Goal: Transaction & Acquisition: Purchase product/service

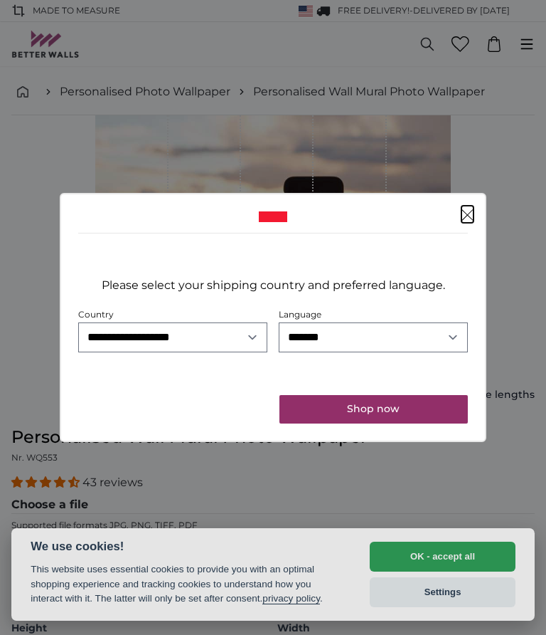
click at [394, 406] on button "Shop now" at bounding box center [374, 409] width 189 height 28
click at [381, 410] on button "Shop now" at bounding box center [374, 409] width 189 height 28
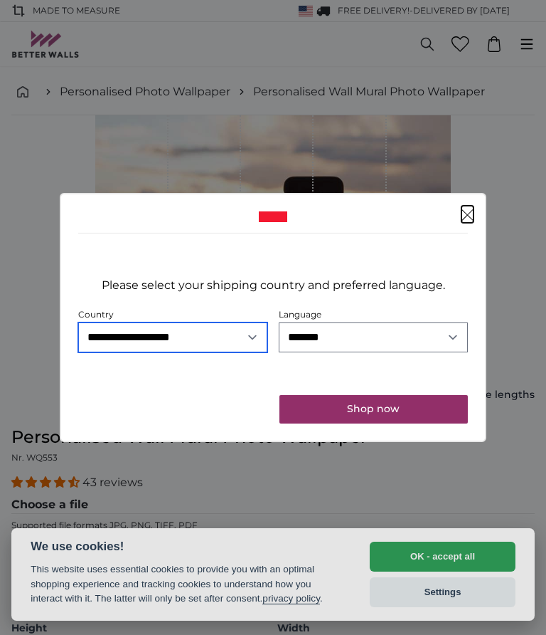
click at [245, 341] on select "**********" at bounding box center [172, 337] width 189 height 30
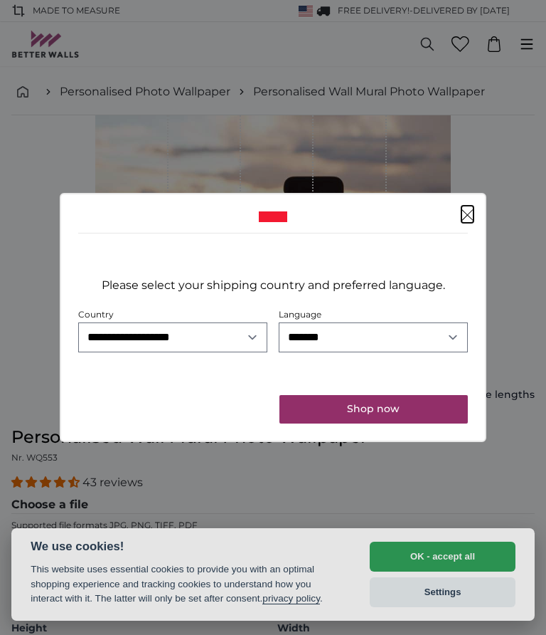
click at [418, 408] on button "Shop now" at bounding box center [374, 409] width 189 height 28
click at [461, 442] on dialog "**********" at bounding box center [273, 317] width 427 height 249
click at [452, 442] on dialog "**********" at bounding box center [273, 317] width 427 height 249
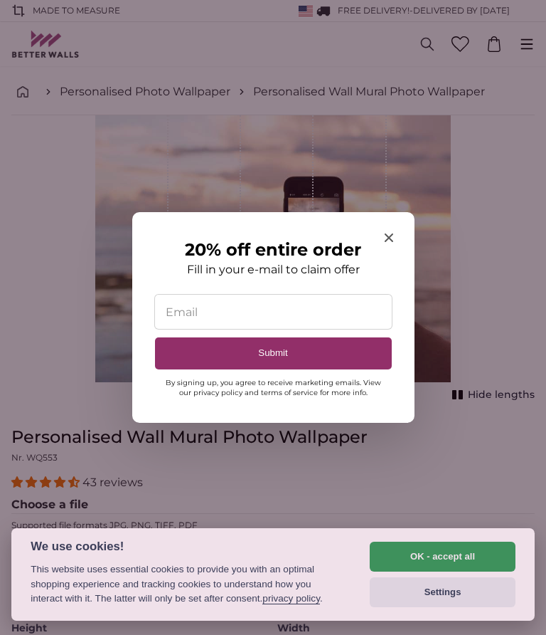
click at [202, 304] on input "20% off entire order" at bounding box center [273, 311] width 237 height 34
click at [240, 318] on input "20% off entire order" at bounding box center [273, 311] width 237 height 34
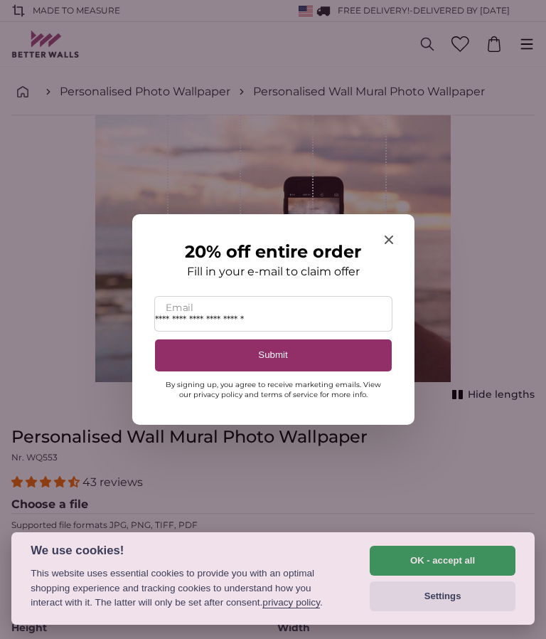
type input "**********"
click at [317, 351] on button "Submit" at bounding box center [273, 355] width 237 height 32
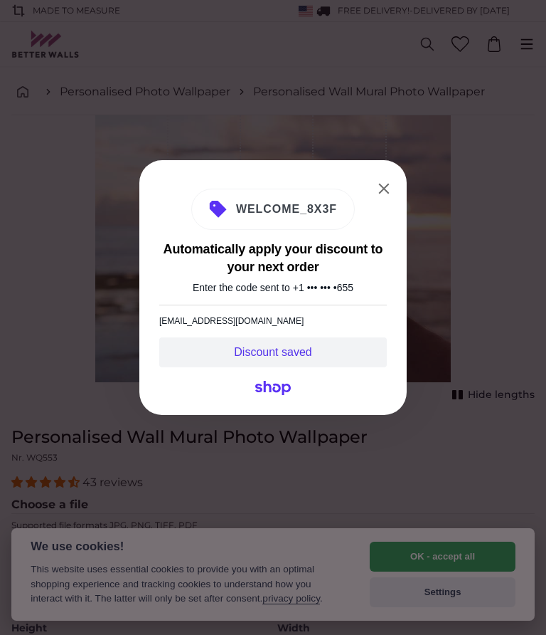
click at [391, 195] on button "Close" at bounding box center [384, 188] width 23 height 23
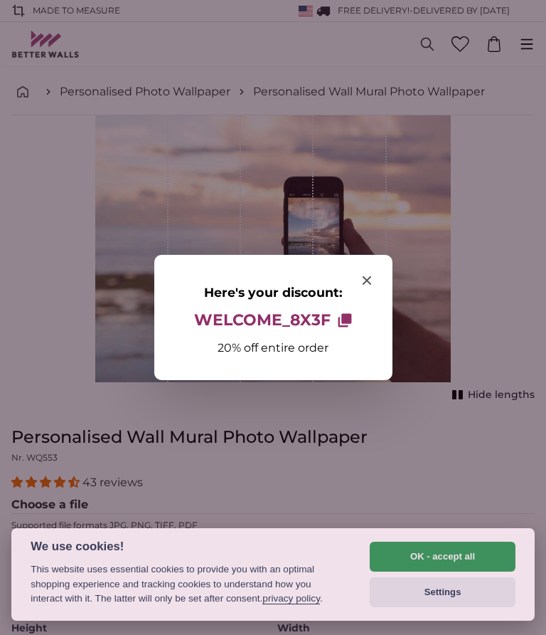
click at [379, 275] on div "Here's your discount: WELCOME_8X3F Copy to clipboard 20% off entire order" at bounding box center [273, 317] width 238 height 125
click at [363, 278] on icon "Close modal" at bounding box center [367, 280] width 9 height 9
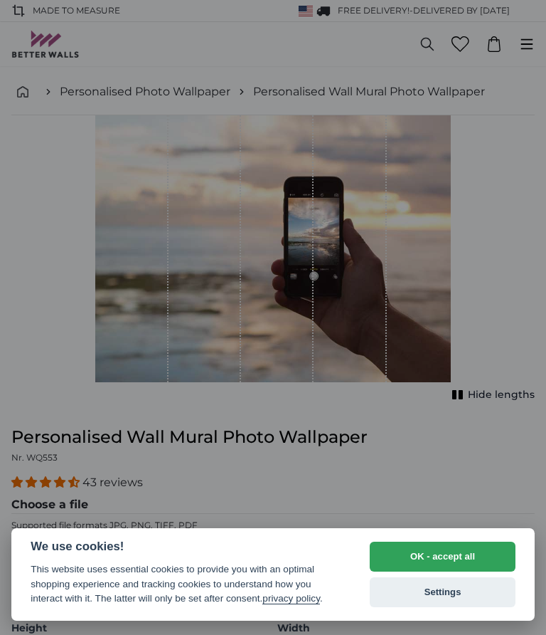
click at [363, 336] on div at bounding box center [273, 317] width 546 height 635
click at [472, 559] on button "OK - accept all" at bounding box center [443, 556] width 146 height 30
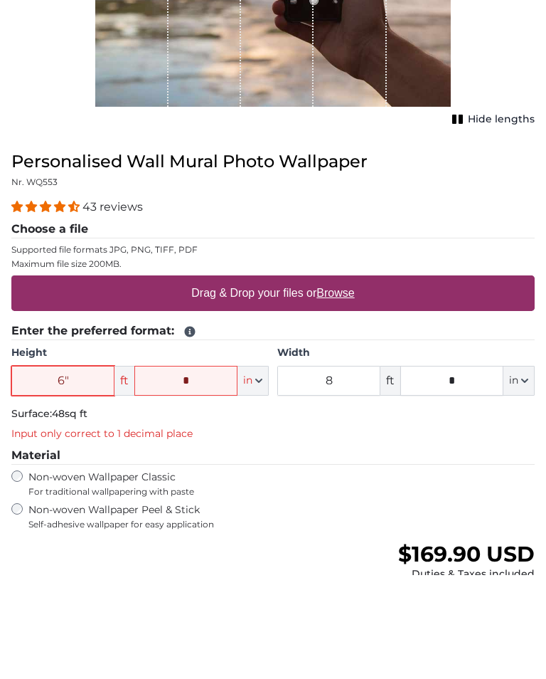
scroll to position [176, 0]
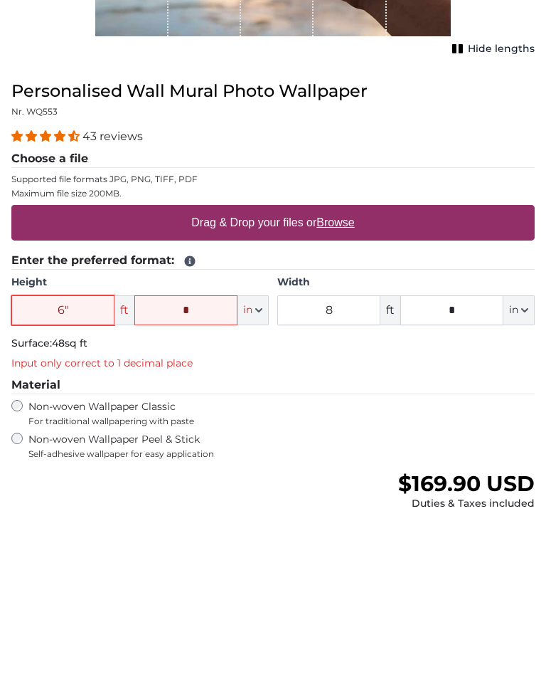
type input "6""
click at [320, 386] on u "Browse" at bounding box center [336, 392] width 38 height 12
click at [320, 375] on input "Drag & Drop your files or Browse" at bounding box center [273, 377] width 524 height 4
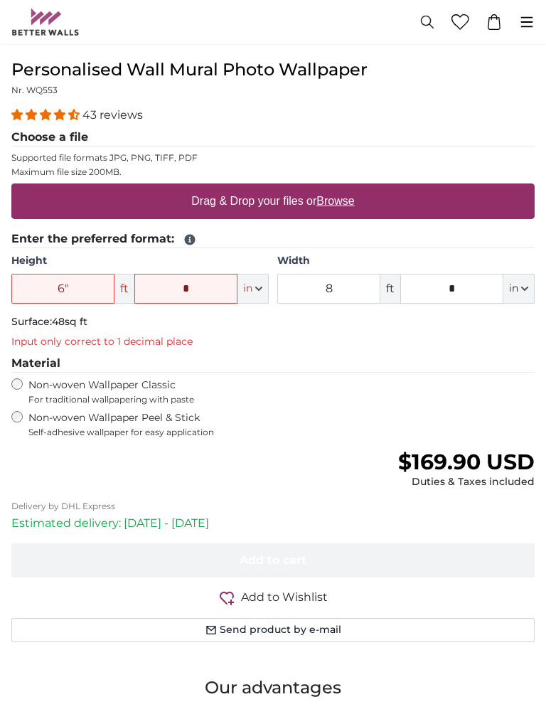
scroll to position [366, 0]
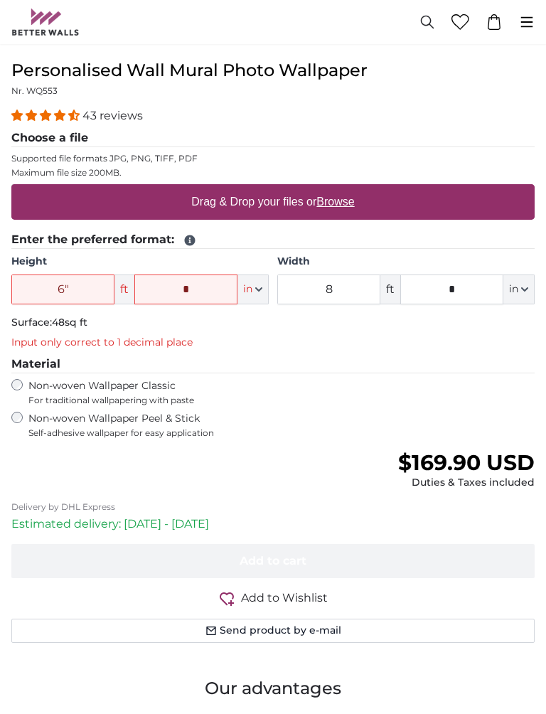
click at [360, 203] on label "Drag & Drop your files or Browse" at bounding box center [273, 202] width 174 height 28
click at [365, 189] on input "Drag & Drop your files or Browse" at bounding box center [273, 186] width 524 height 4
type input "**********"
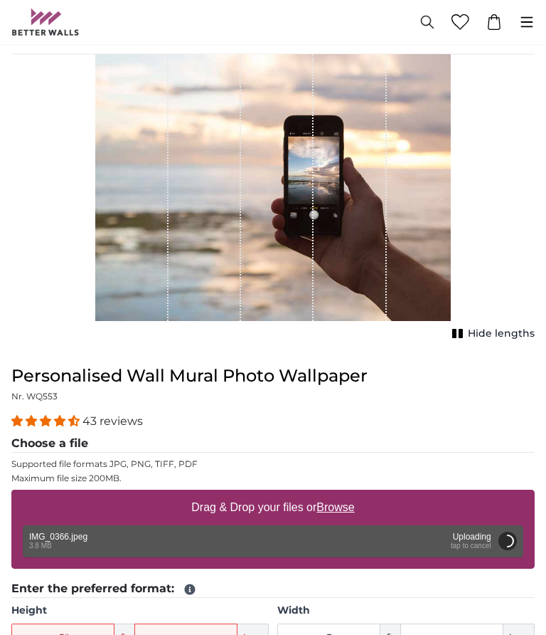
scroll to position [61, 0]
type input "6"
type input "4"
type input "*"
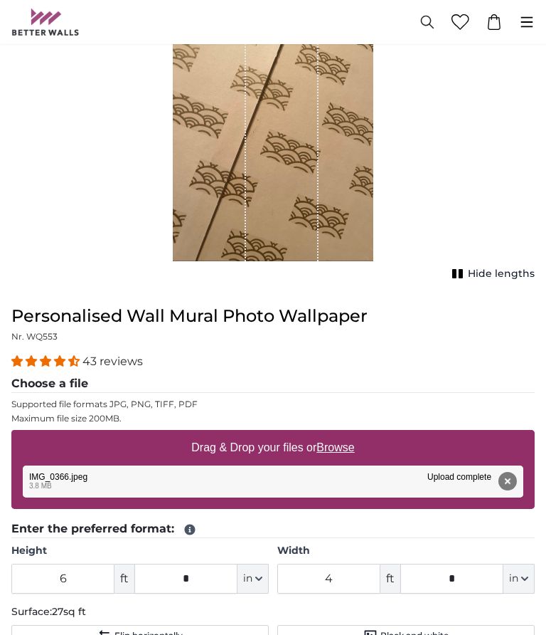
scroll to position [120, 0]
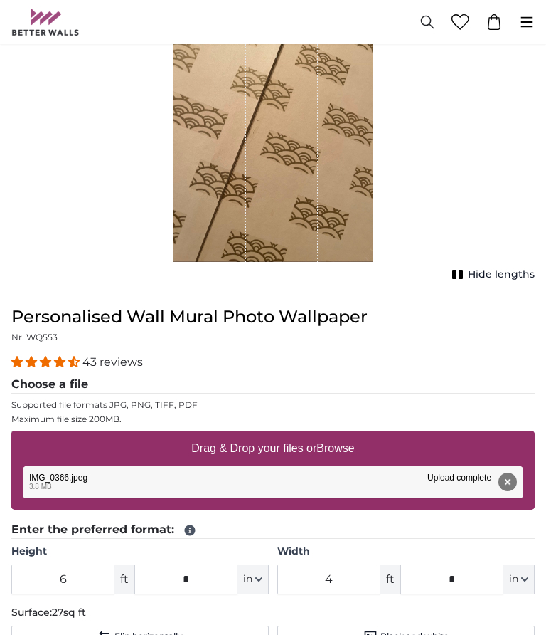
click at [413, 368] on div "43 reviews" at bounding box center [273, 362] width 524 height 16
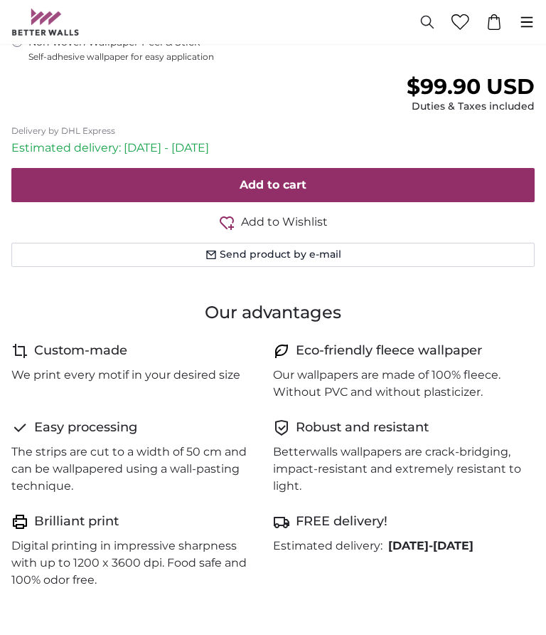
scroll to position [1391, 0]
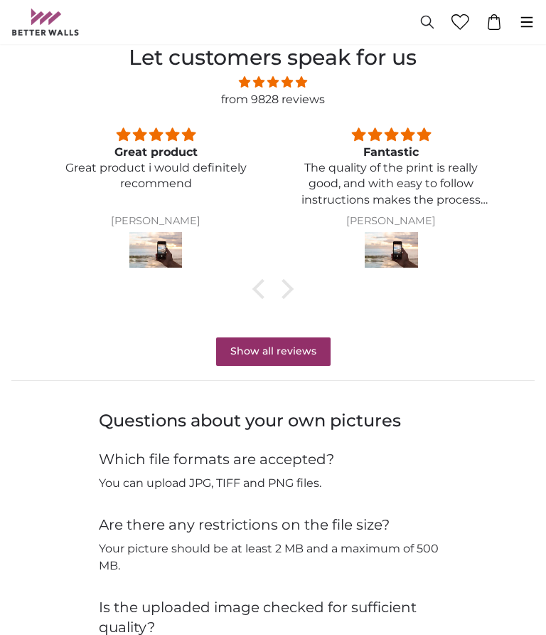
click at [299, 344] on link "Show all reviews" at bounding box center [273, 351] width 115 height 28
